Goal: Register for event/course

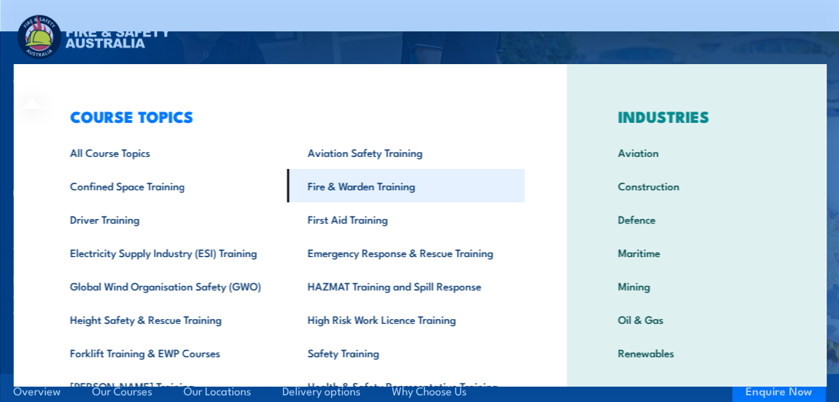
click at [340, 192] on link "Fire & Warden Training" at bounding box center [405, 185] width 238 height 33
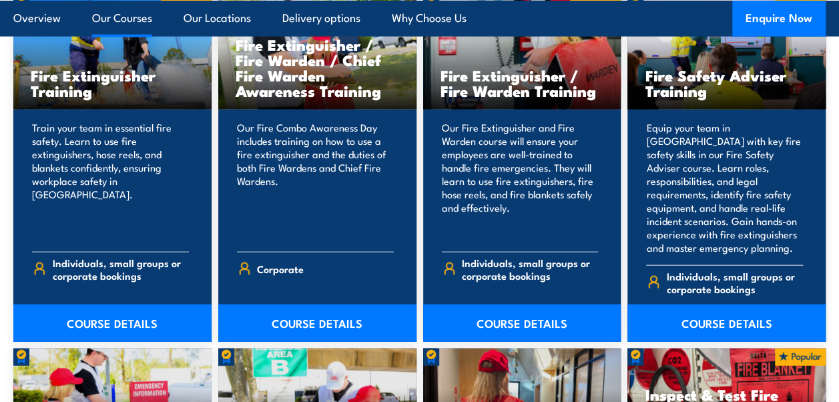
scroll to position [1419, 0]
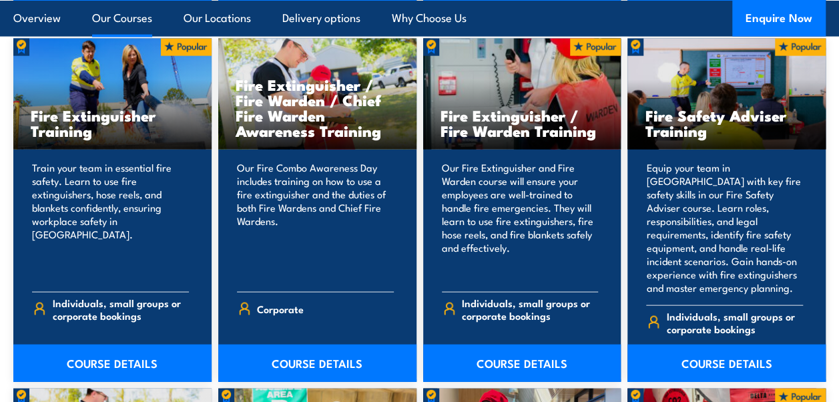
click at [119, 13] on link "Our Courses" at bounding box center [122, 17] width 60 height 35
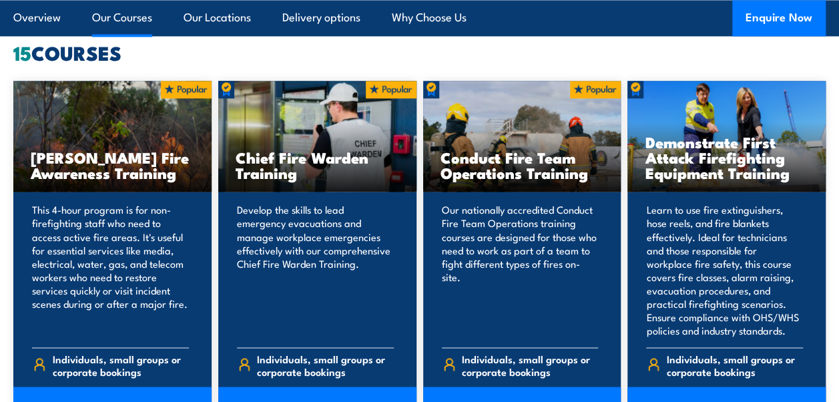
scroll to position [987, 0]
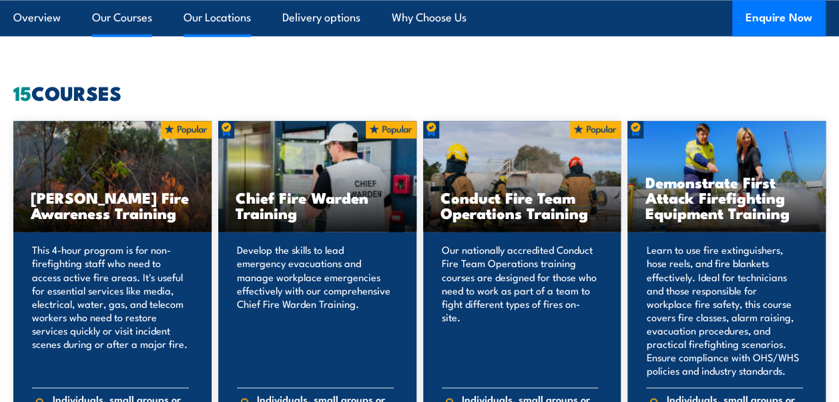
click at [207, 17] on link "Our Locations" at bounding box center [217, 17] width 67 height 35
click at [222, 15] on link "Our Locations" at bounding box center [217, 17] width 67 height 35
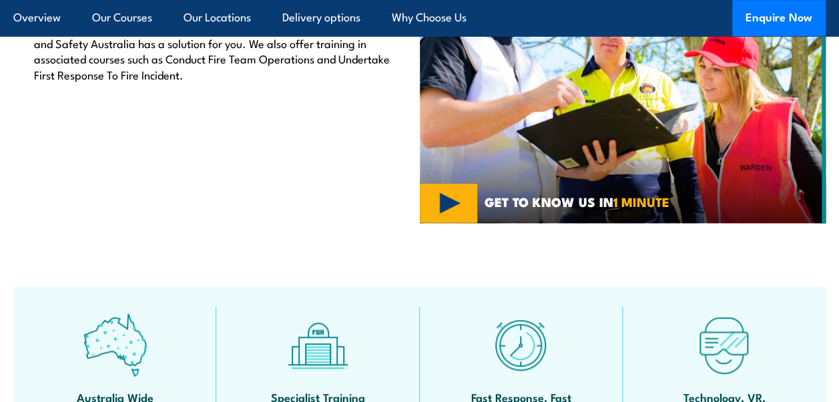
scroll to position [100, 0]
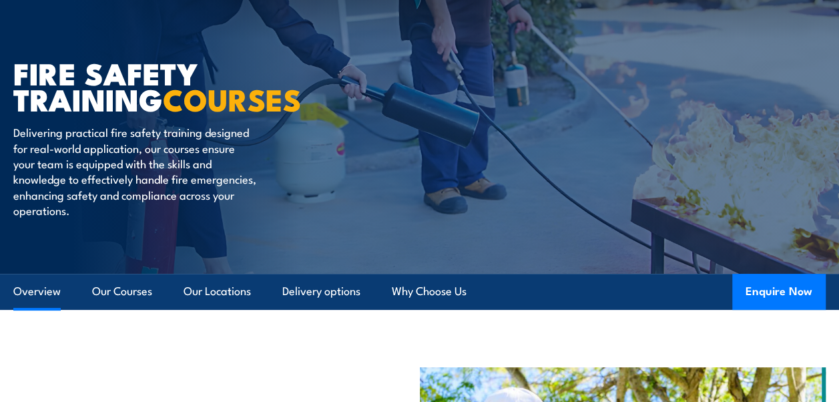
click at [39, 291] on link "Overview" at bounding box center [36, 291] width 47 height 35
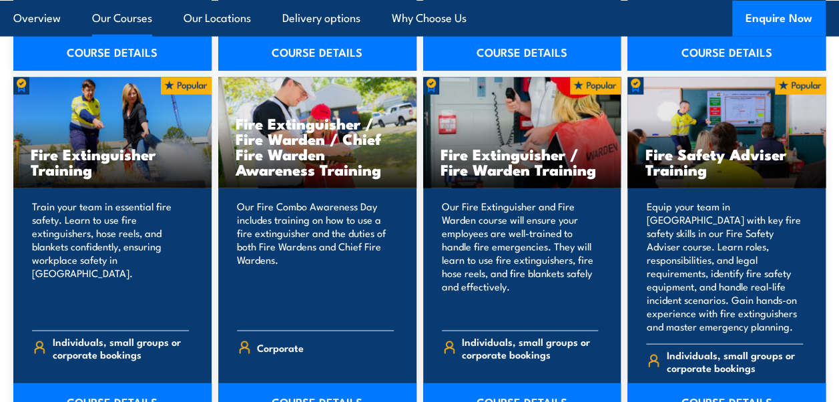
scroll to position [1396, 0]
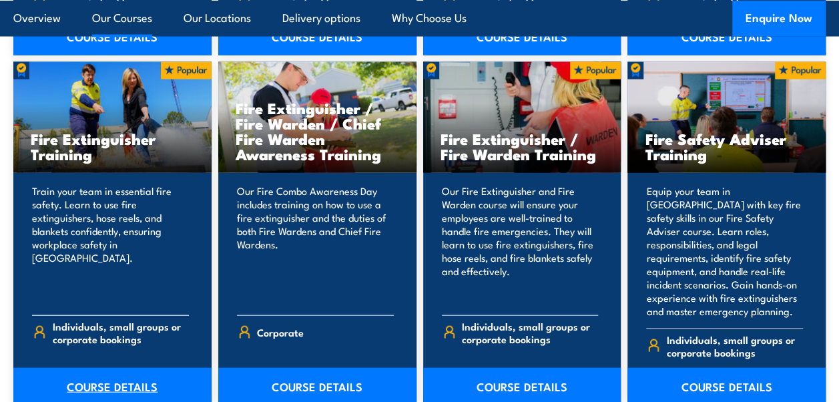
click at [147, 368] on link "COURSE DETAILS" at bounding box center [112, 386] width 198 height 37
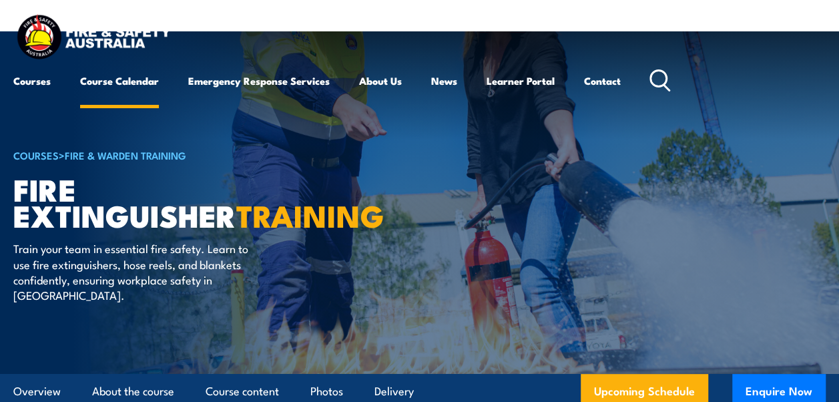
click at [125, 78] on link "Course Calendar" at bounding box center [119, 81] width 79 height 32
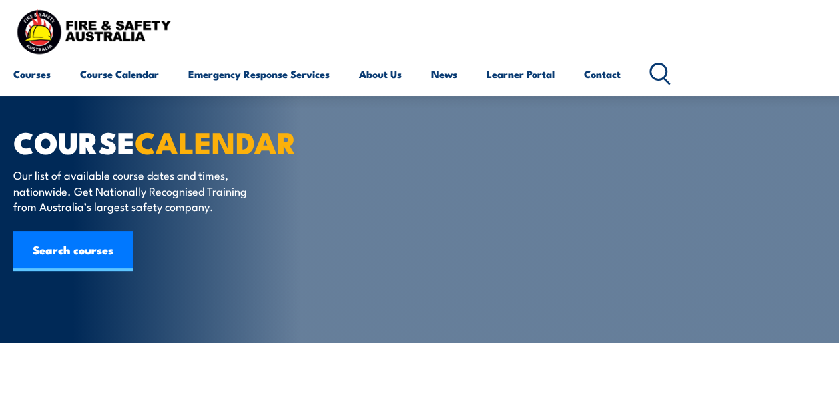
scroll to position [255, 0]
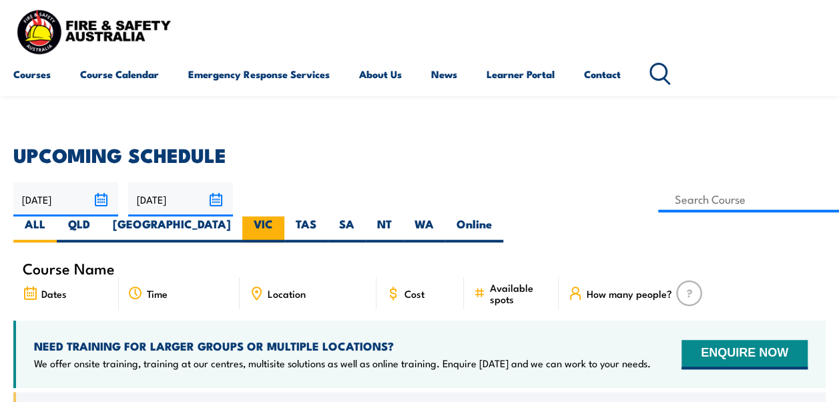
click at [284, 216] on label "VIC" at bounding box center [263, 229] width 42 height 26
click at [282, 216] on input "VIC" at bounding box center [277, 220] width 9 height 9
radio input "true"
